Goal: Task Accomplishment & Management: Manage account settings

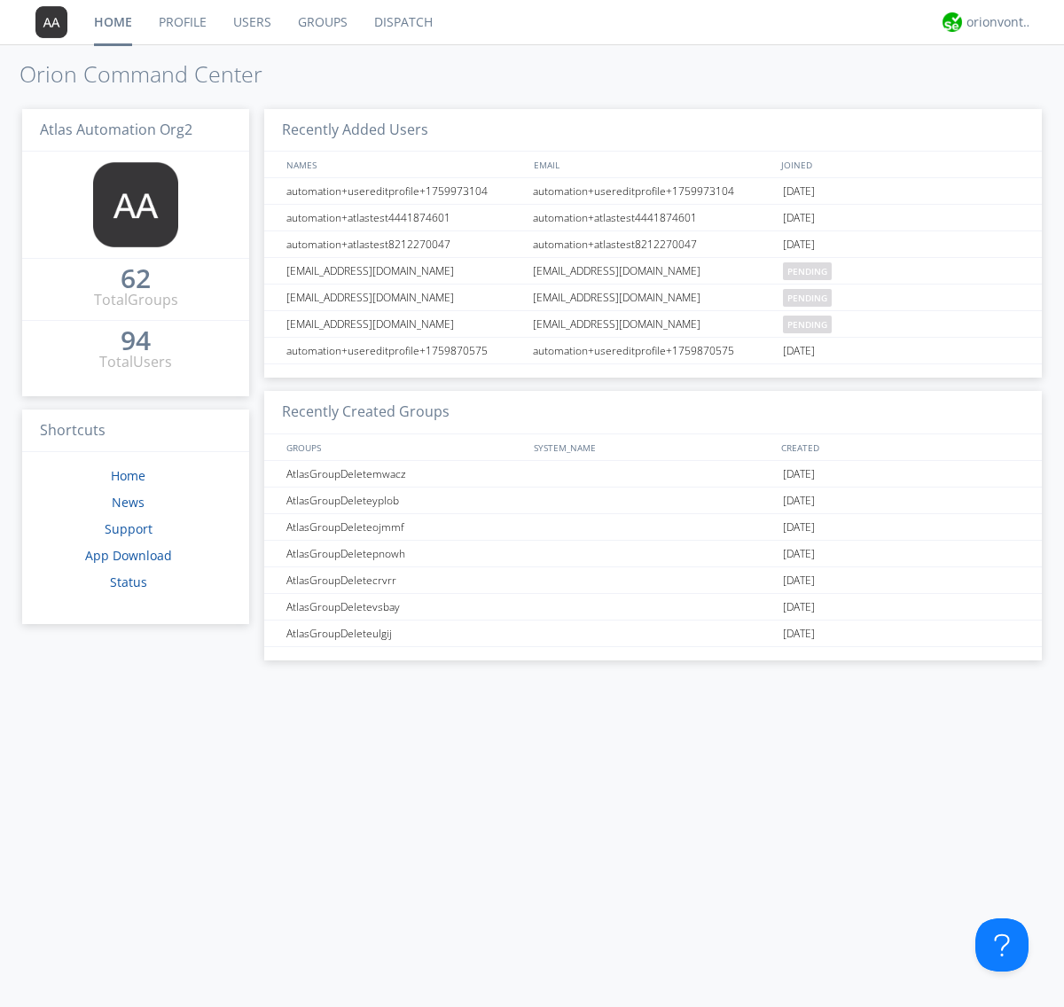
click at [321, 22] on link "Groups" at bounding box center [323, 22] width 76 height 44
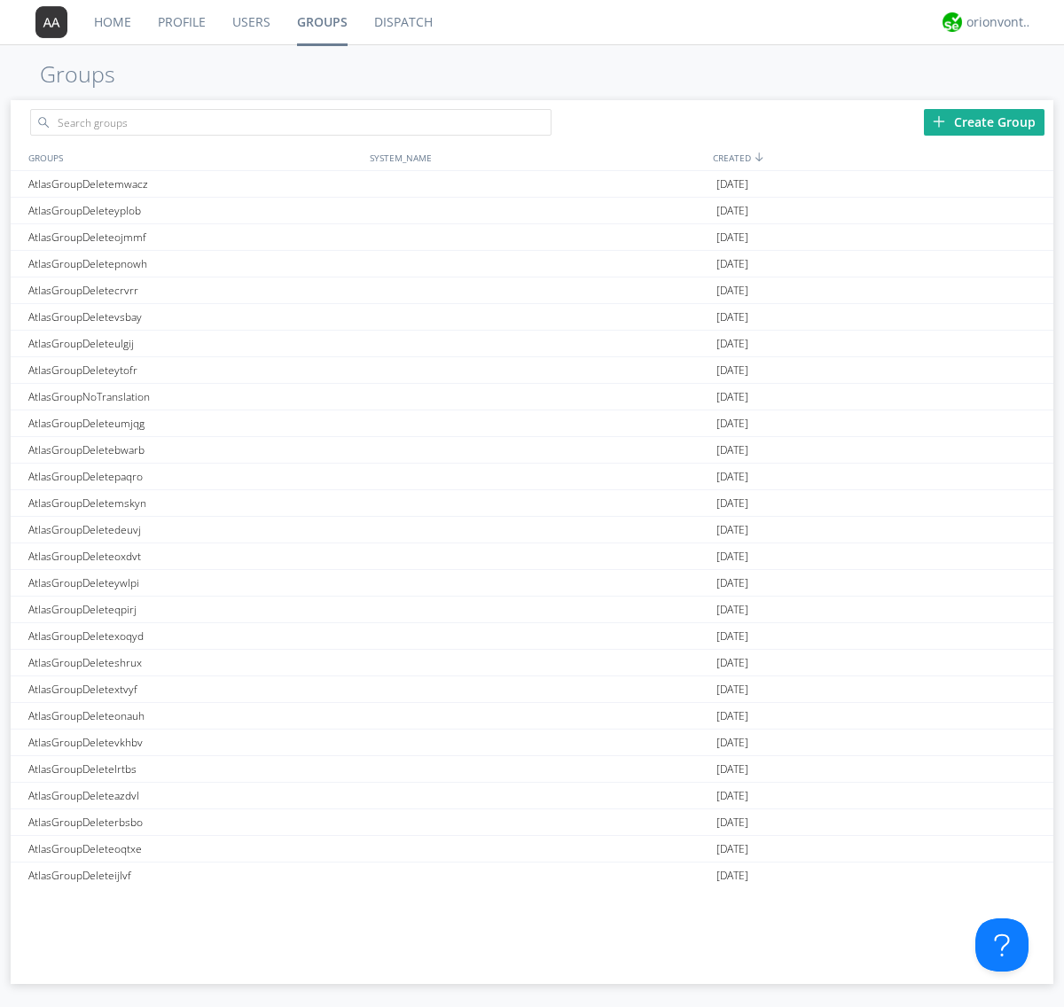
click at [984, 121] on div "Create Group" at bounding box center [984, 122] width 121 height 27
click at [321, 22] on link "Groups" at bounding box center [322, 22] width 77 height 44
type input "AtlasGroupDeletedhrwi"
click at [194, 183] on div "AtlasGroupDeletedhrwi" at bounding box center [194, 184] width 341 height 26
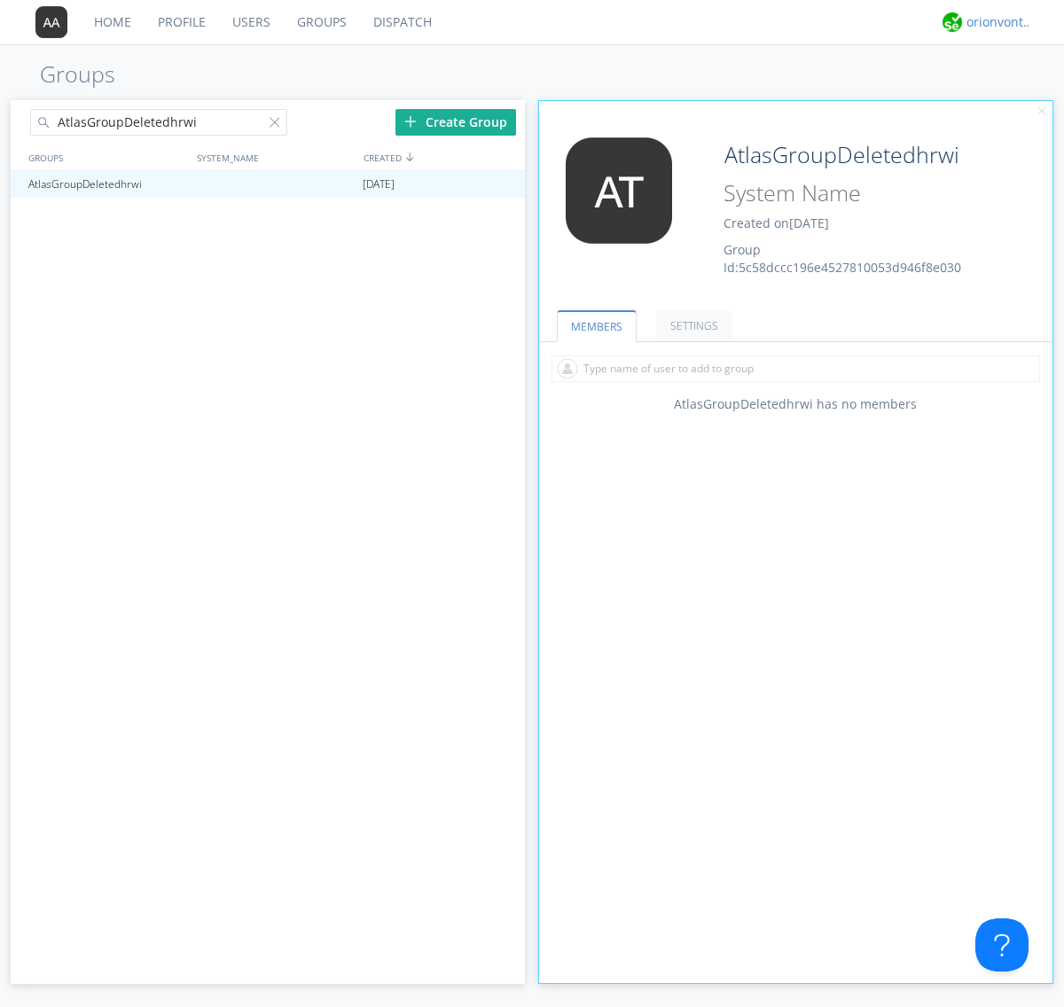
click at [691, 325] on link "SETTINGS" at bounding box center [694, 325] width 76 height 31
click at [994, 22] on div "orionvontas+atlas+automation+org2" at bounding box center [999, 22] width 66 height 18
